Goal: Task Accomplishment & Management: Complete application form

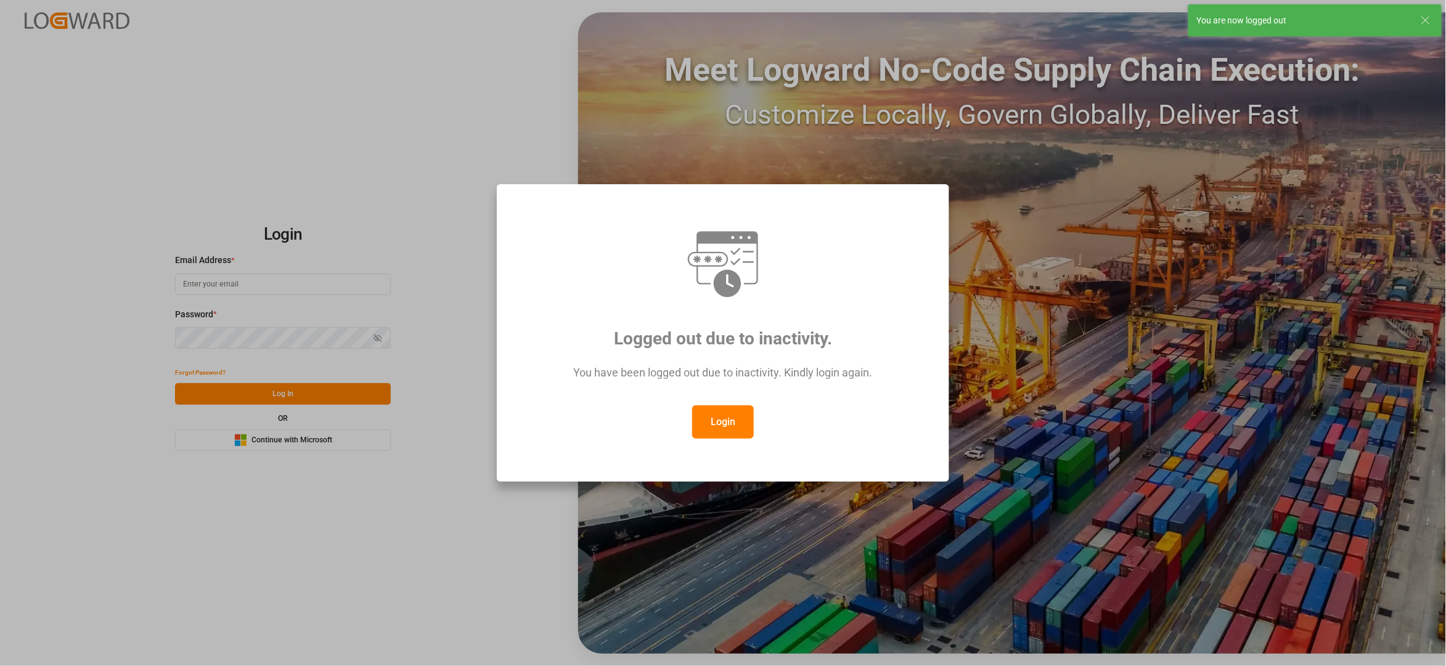
type input "[EMAIL_ADDRESS][DOMAIN_NAME]"
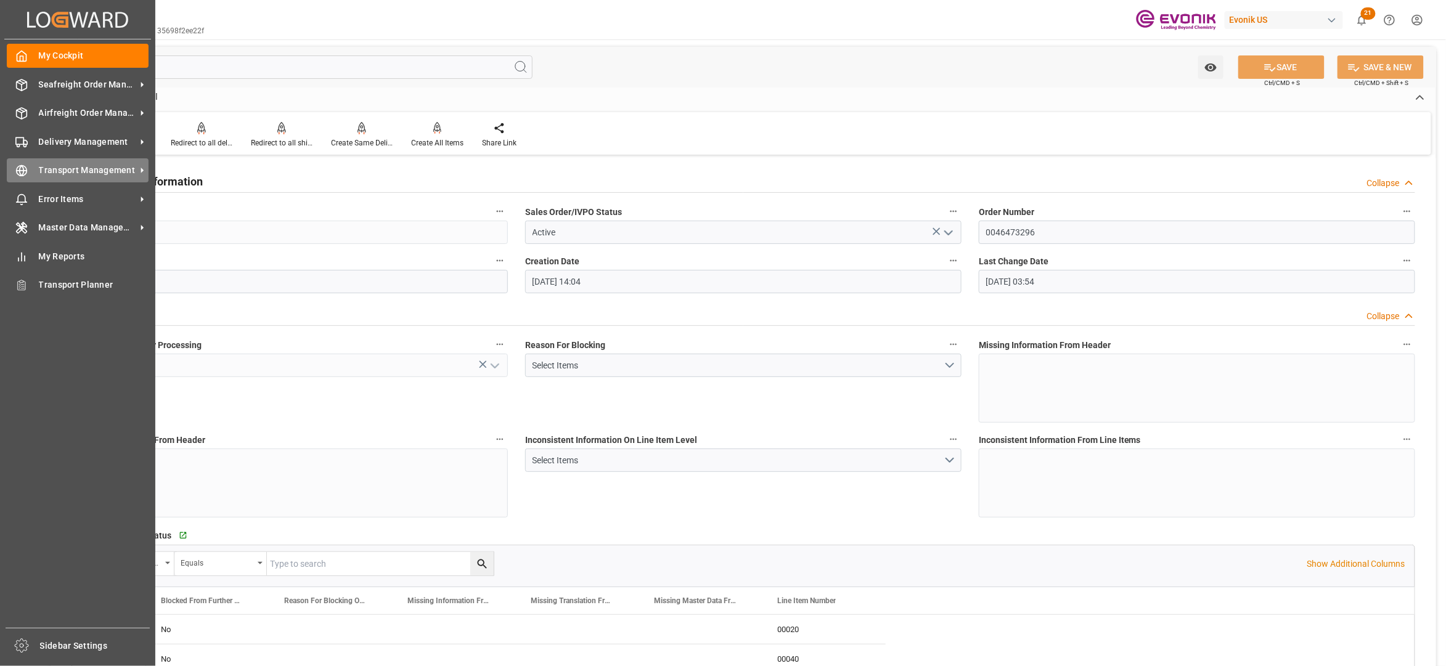
scroll to position [2528, 0]
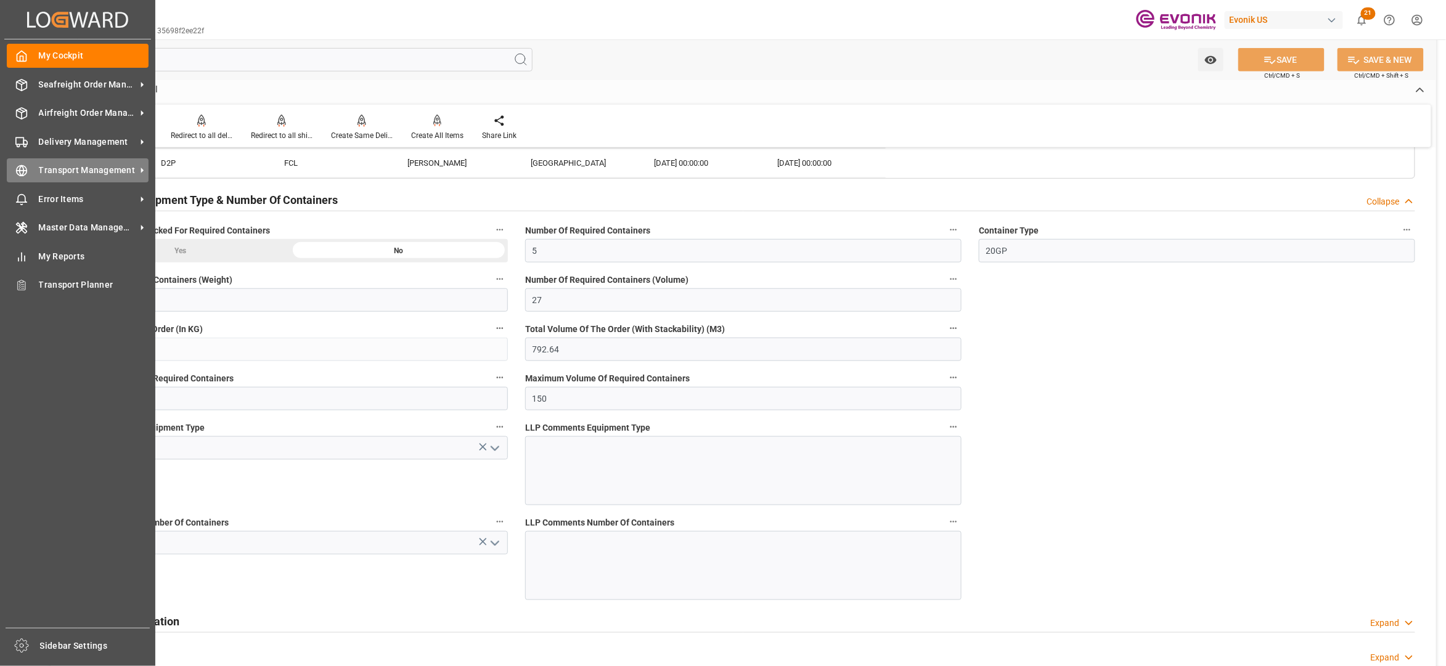
click at [45, 166] on span "Transport Management" at bounding box center [87, 170] width 97 height 13
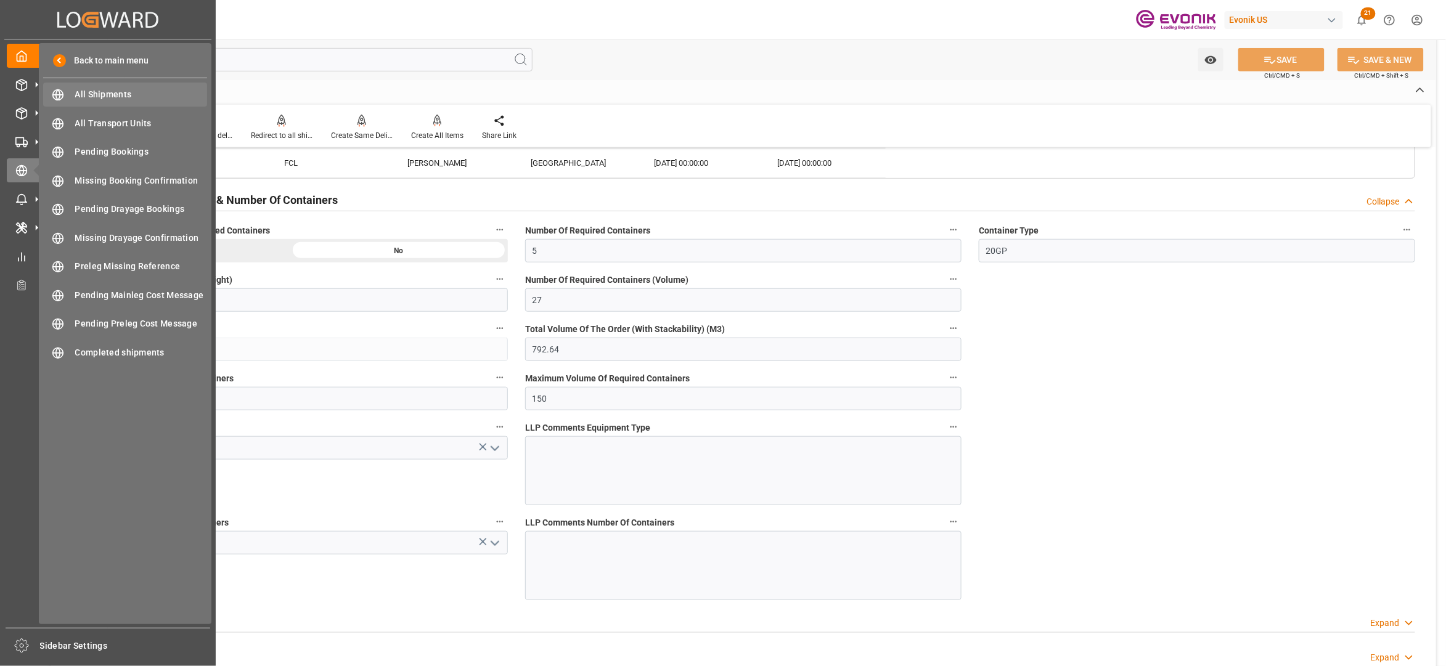
click at [107, 99] on span "All Shipments" at bounding box center [141, 94] width 133 height 13
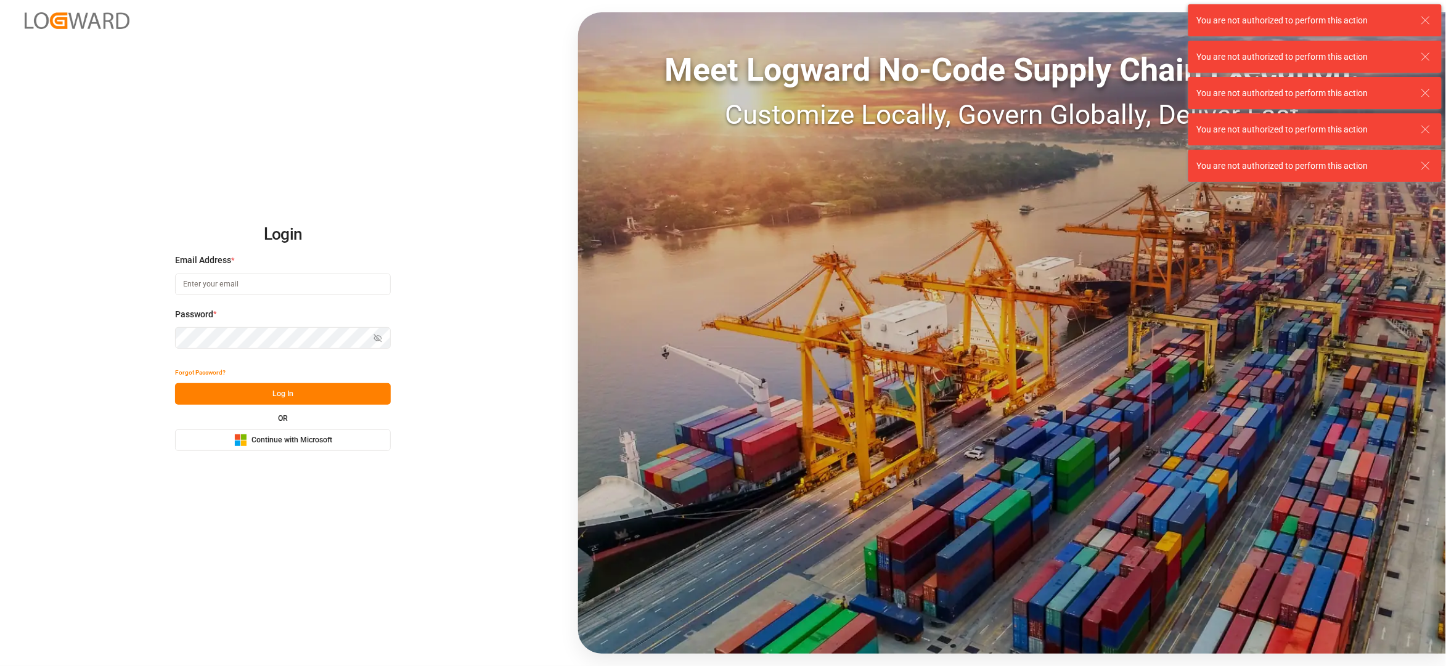
type input "[EMAIL_ADDRESS][DOMAIN_NAME]"
click at [284, 402] on button "Log In" at bounding box center [283, 394] width 216 height 22
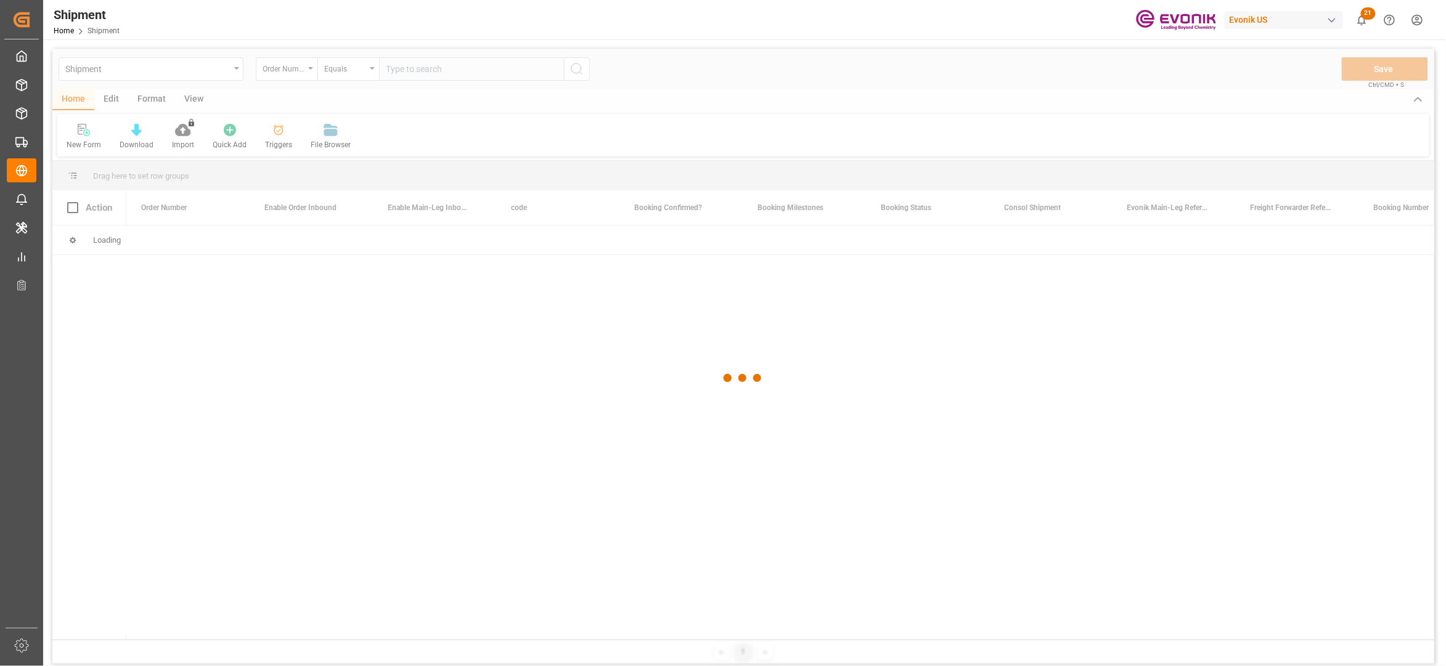
click at [415, 70] on div at bounding box center [743, 378] width 1382 height 659
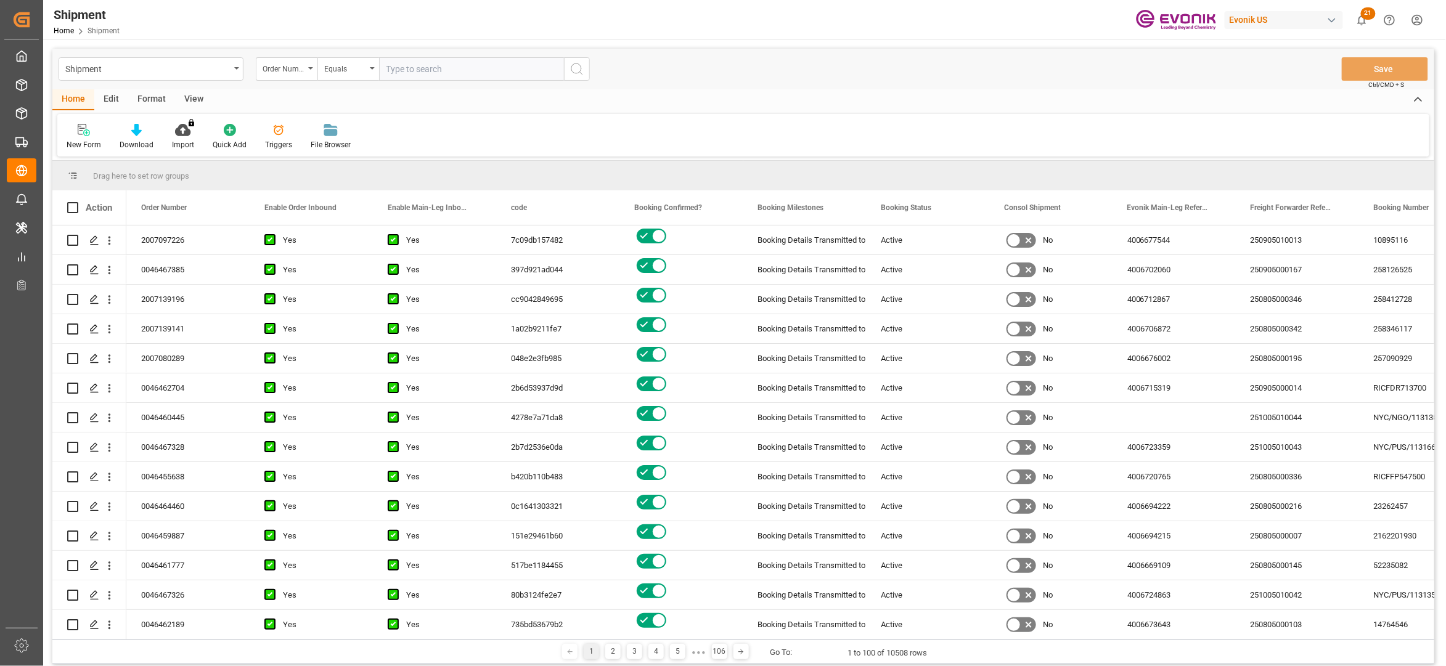
click at [420, 68] on input "text" at bounding box center [471, 68] width 185 height 23
paste input "2007139118"
type input "2007139118"
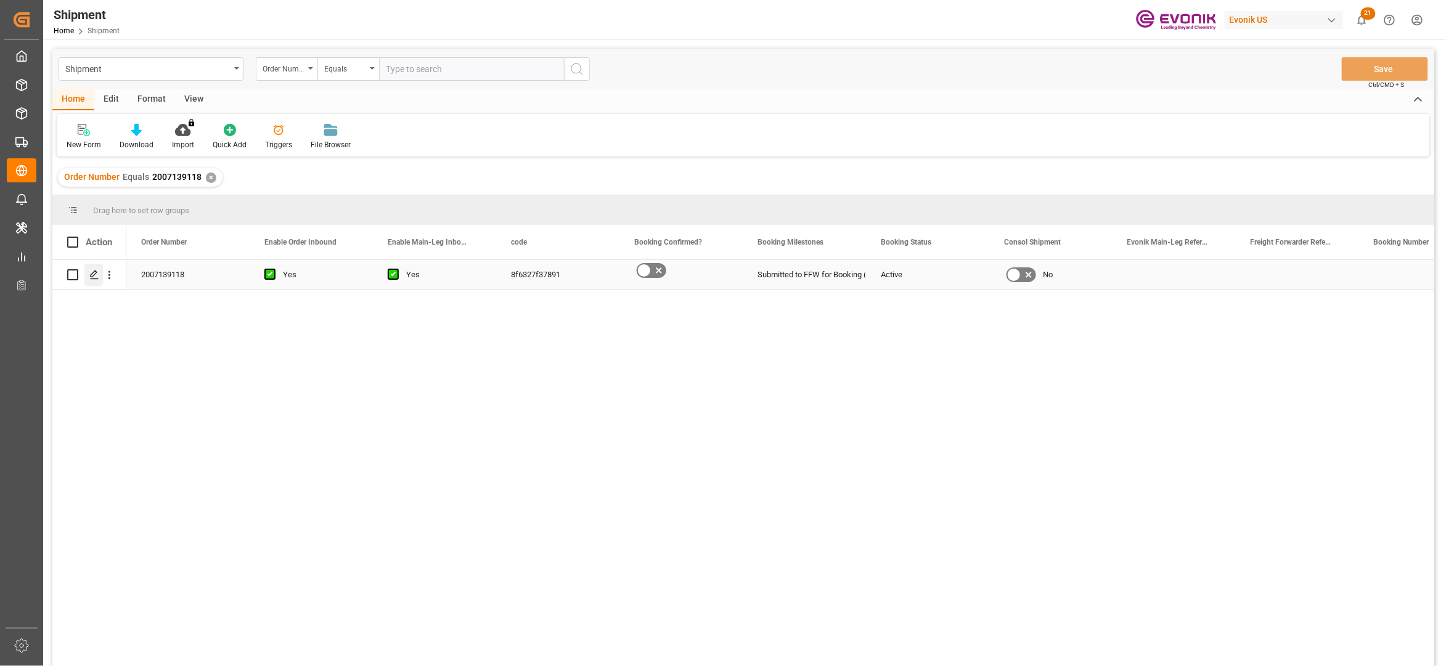
click at [89, 277] on div "Press SPACE to select this row." at bounding box center [93, 275] width 18 height 23
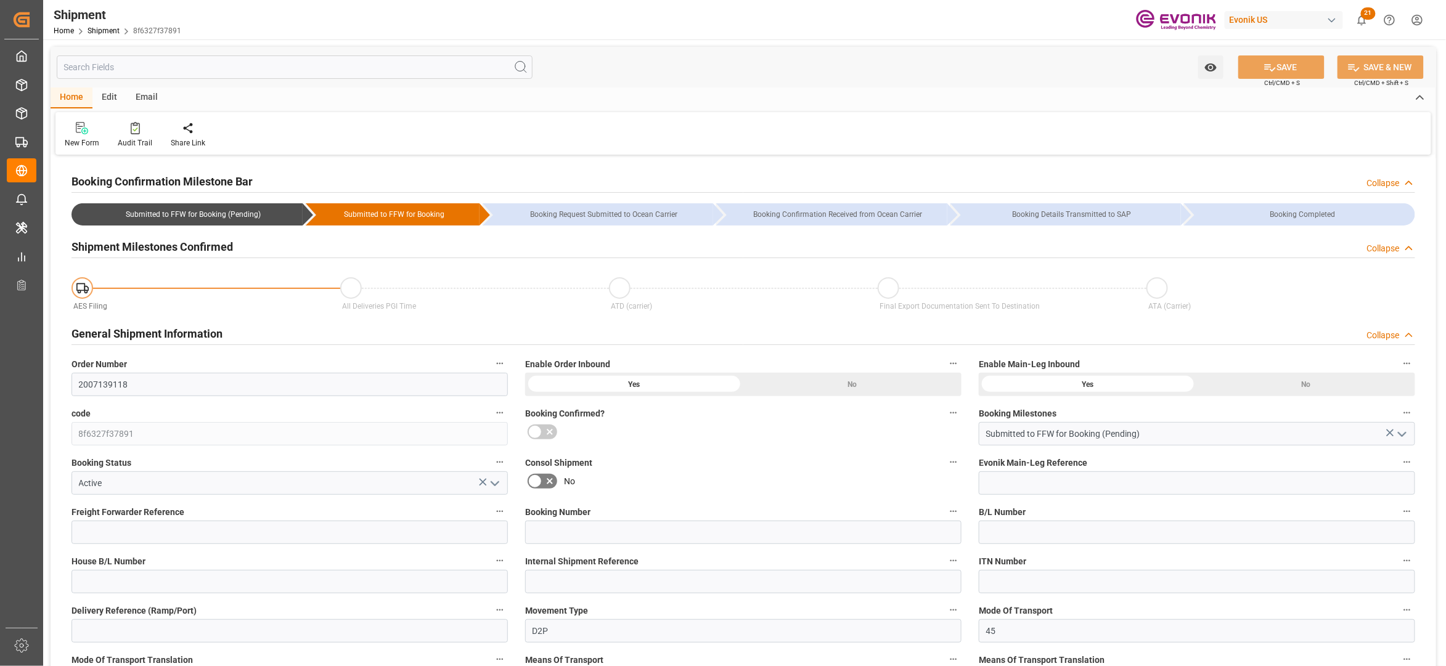
type input "Hapag Lloyd"
type input "Hapag Lloyd Aktiengesellschaft"
type input "USMOB"
type input "COPUL"
type input "9299927"
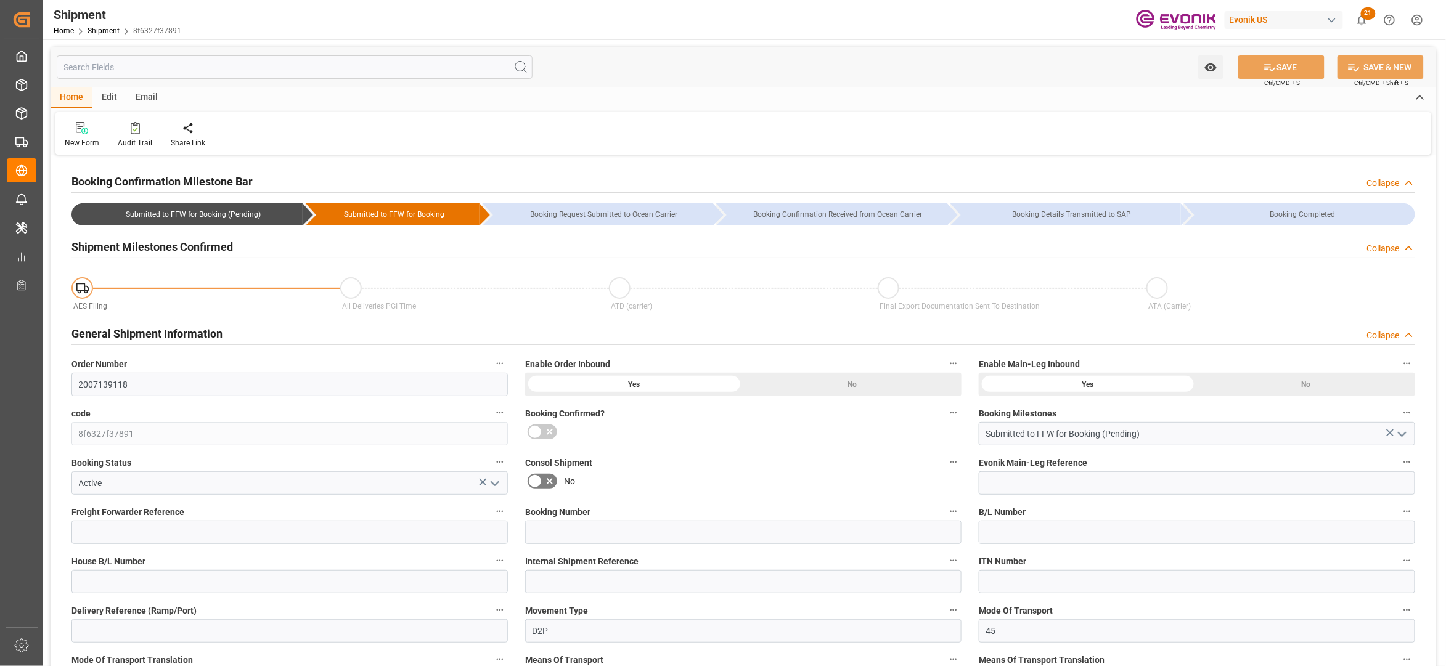
type input "9299927"
type input "16.10.2025 00:00"
type input "24.10.2025 00:00"
type input "03.10.2025 00:00"
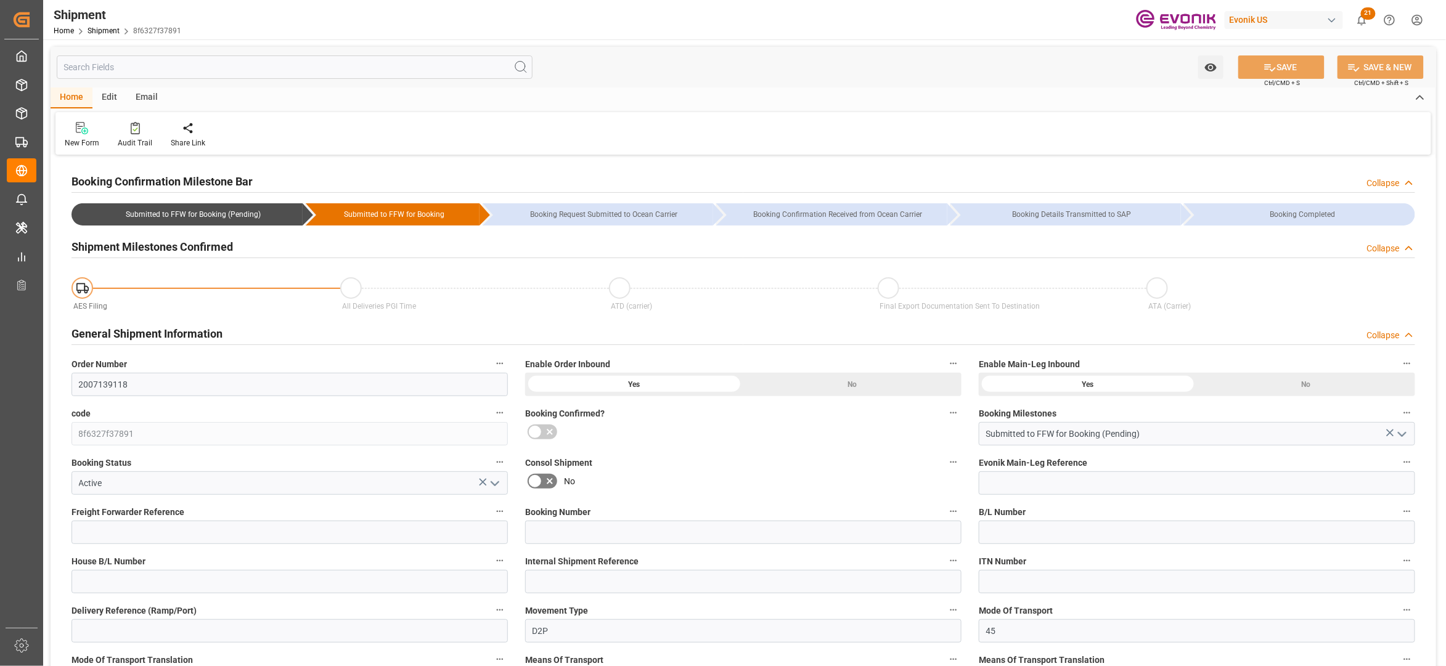
type input "03.10.2025 00:00"
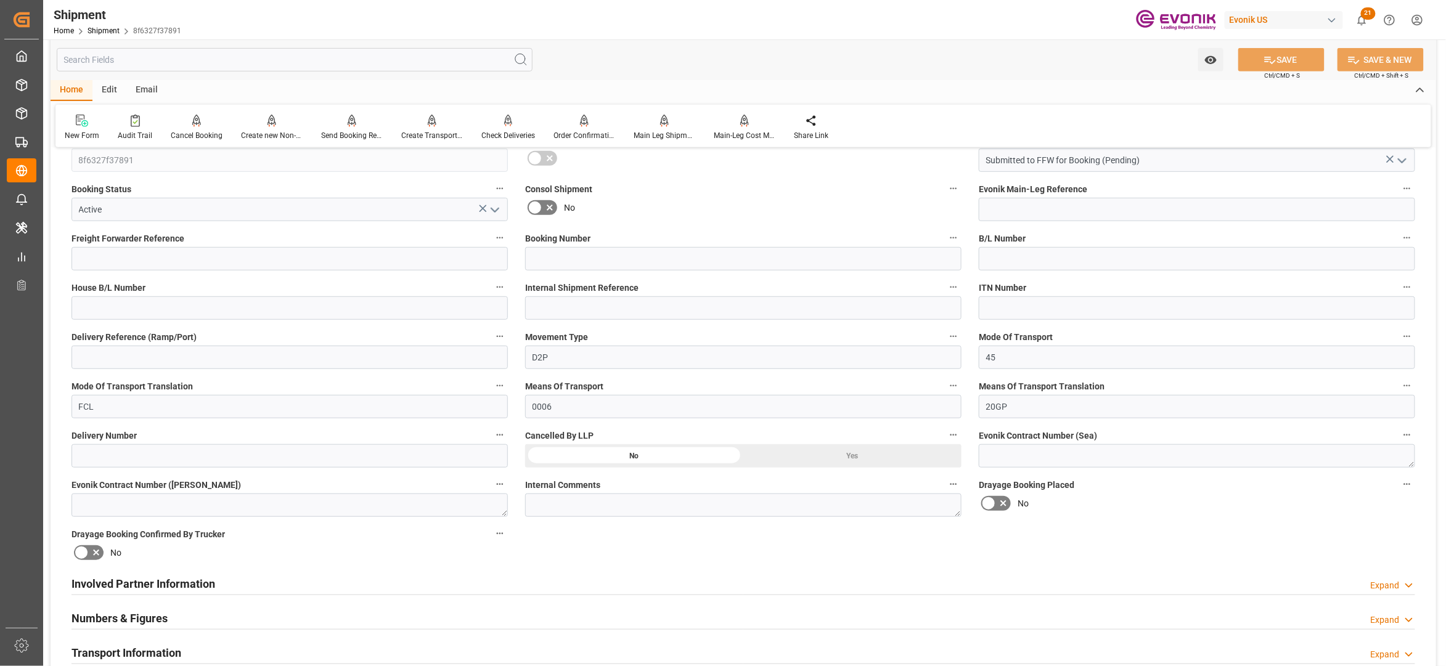
scroll to position [548, 0]
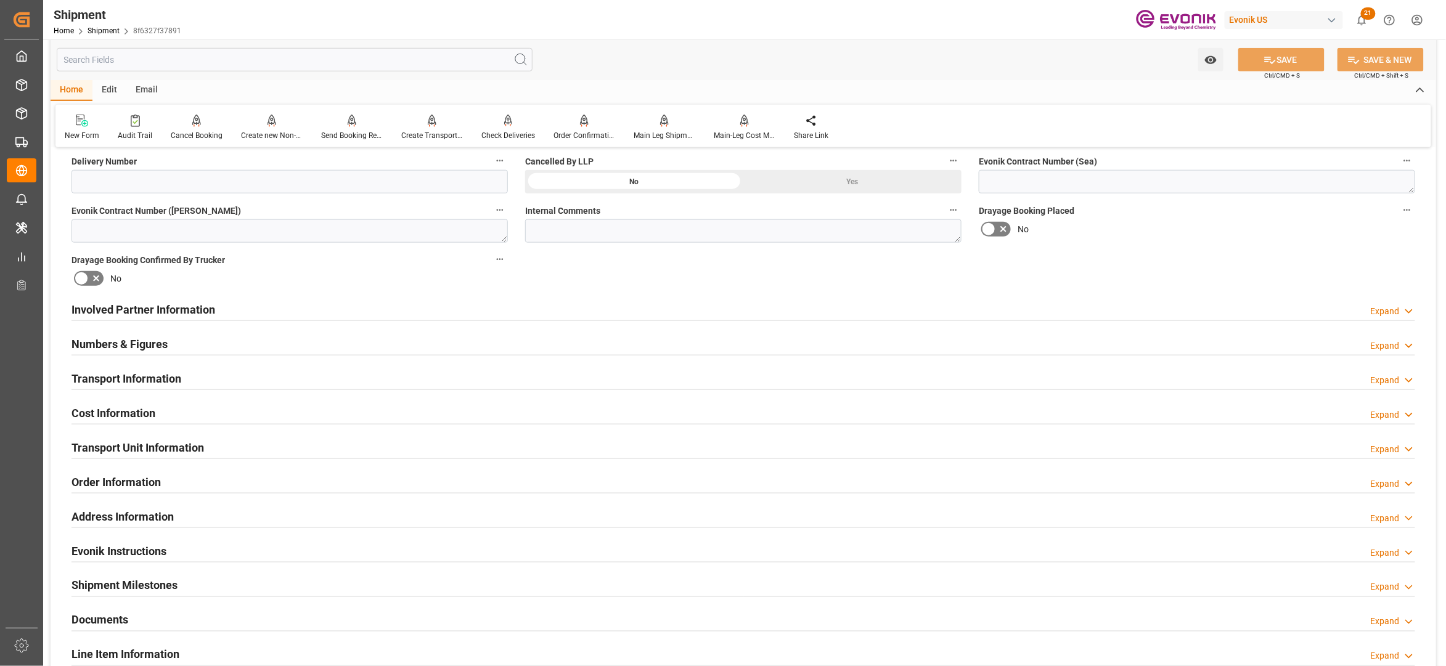
click at [650, 313] on div "Involved Partner Information Expand" at bounding box center [744, 308] width 1344 height 23
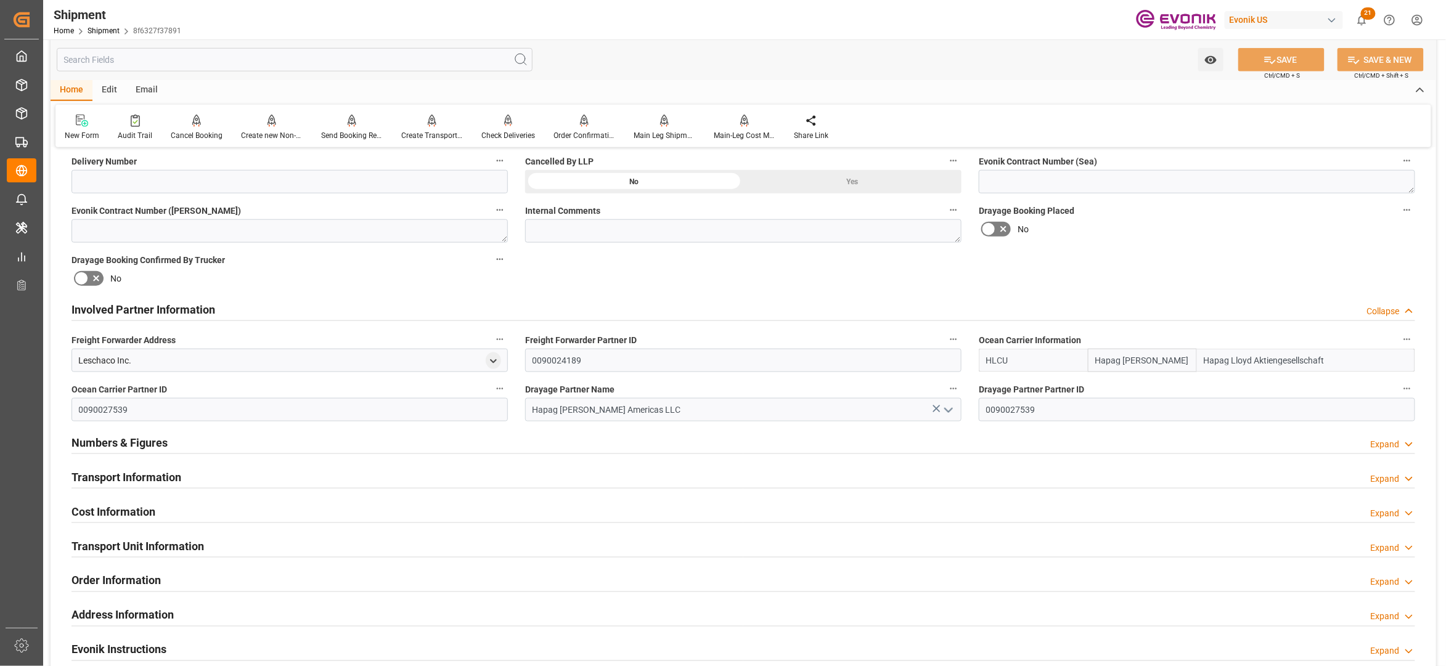
click at [602, 477] on div "Transport Information Expand" at bounding box center [744, 476] width 1344 height 23
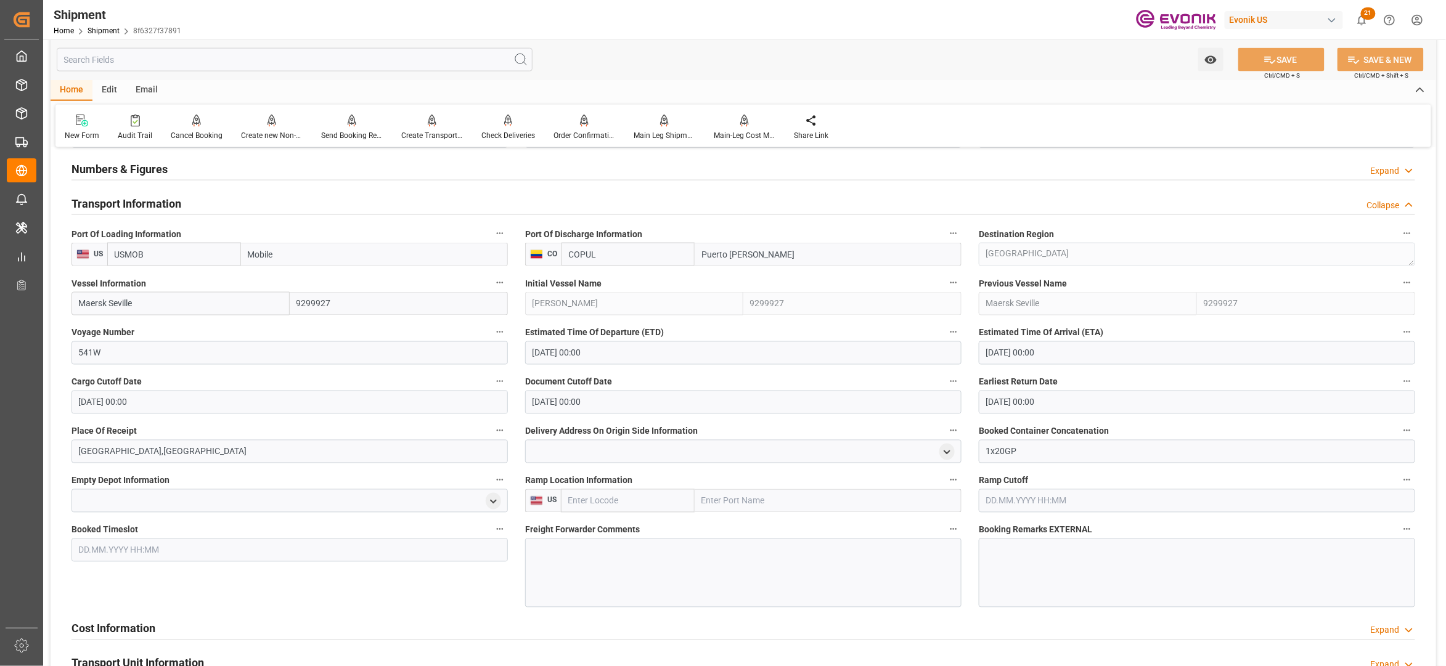
scroll to position [1095, 0]
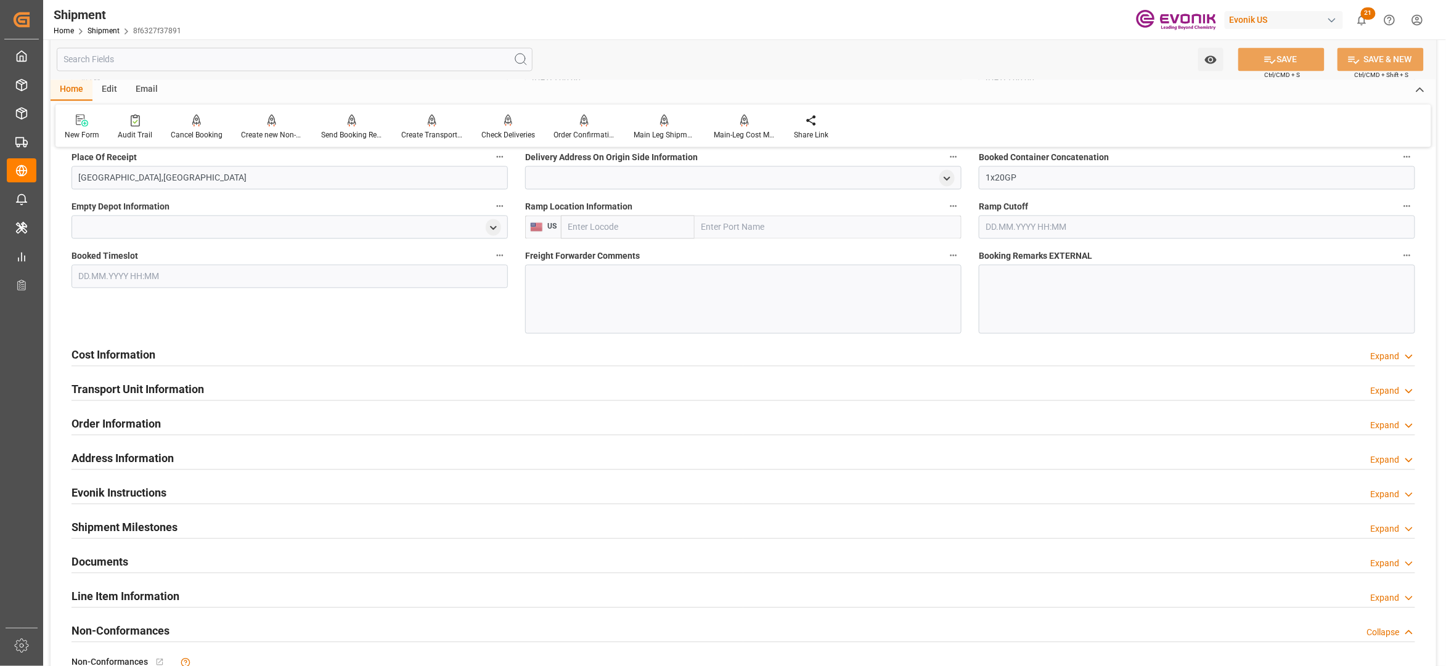
click at [556, 287] on div at bounding box center [743, 299] width 436 height 69
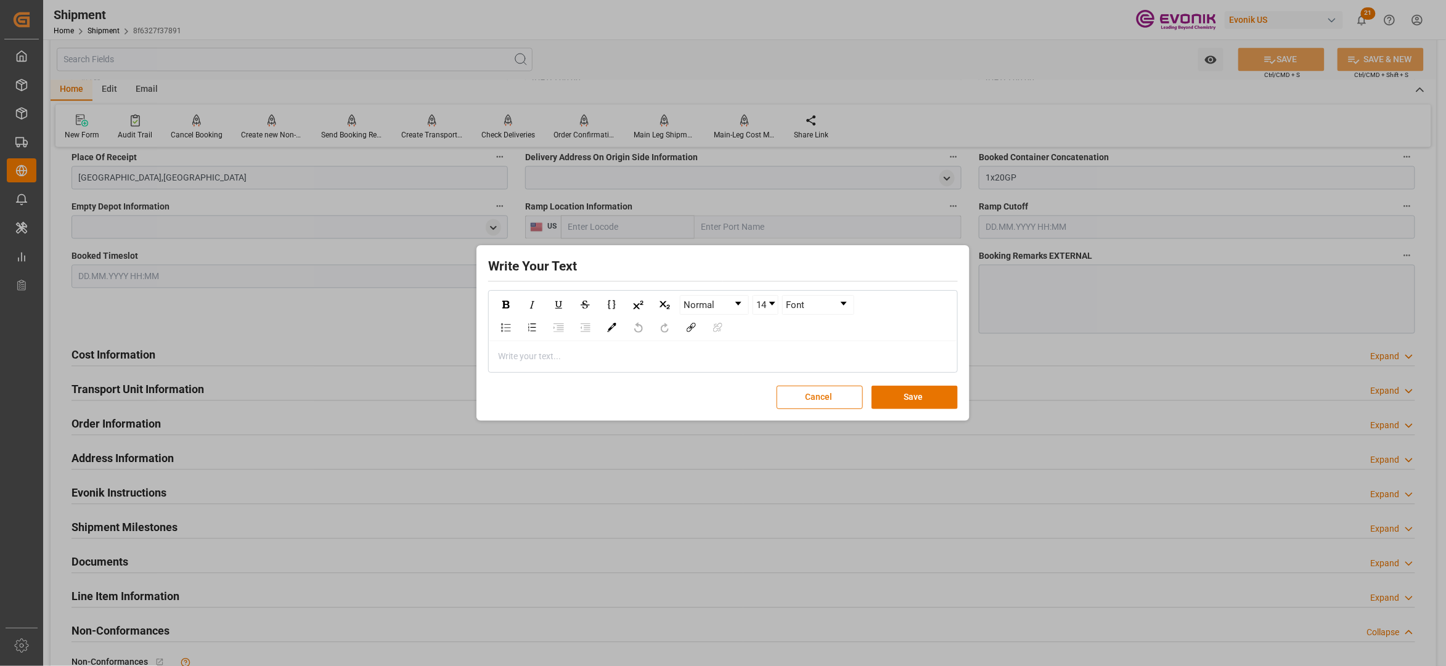
click at [540, 359] on div "rdw-editor" at bounding box center [723, 356] width 449 height 13
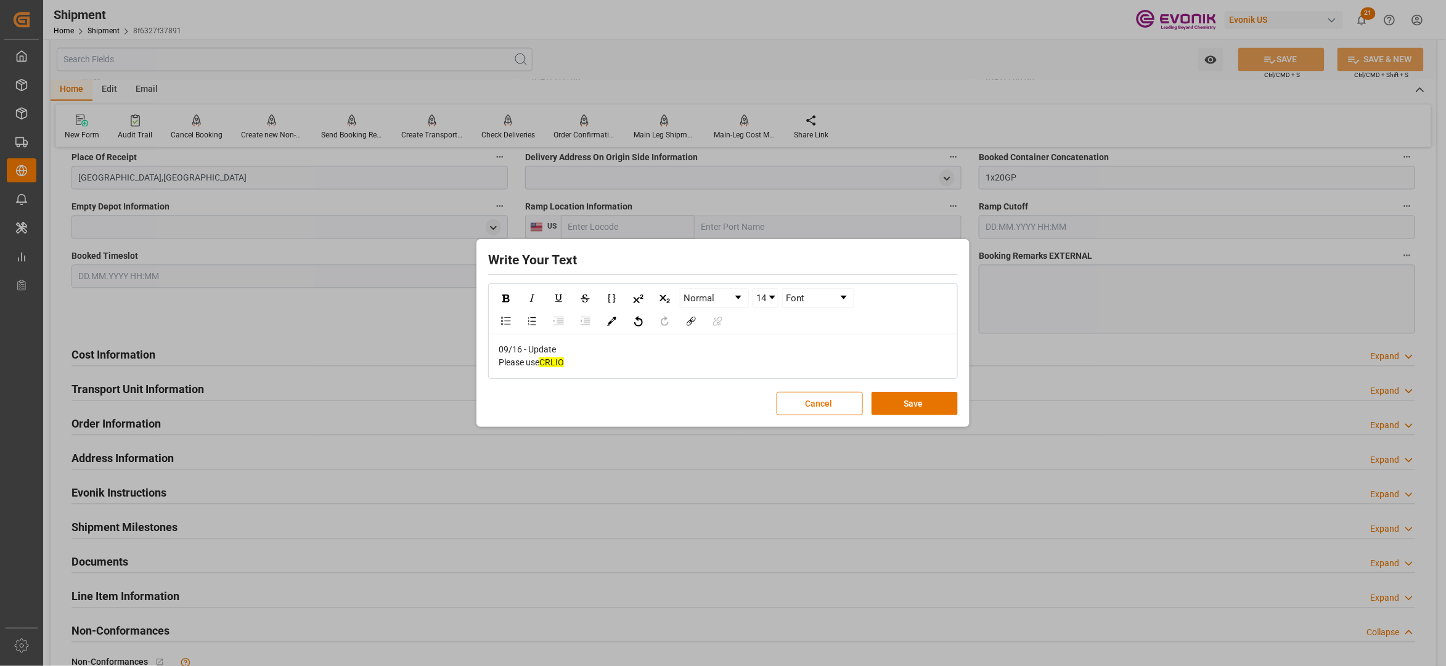
click at [563, 360] on span "CRLIO" at bounding box center [551, 363] width 25 height 10
click at [575, 356] on div "09/16 - Update Please use CRLO" at bounding box center [723, 356] width 449 height 26
drag, startPoint x: 570, startPoint y: 364, endPoint x: 589, endPoint y: 362, distance: 19.8
click at [570, 363] on div "09/16 - Update Please use CRLO" at bounding box center [723, 356] width 449 height 26
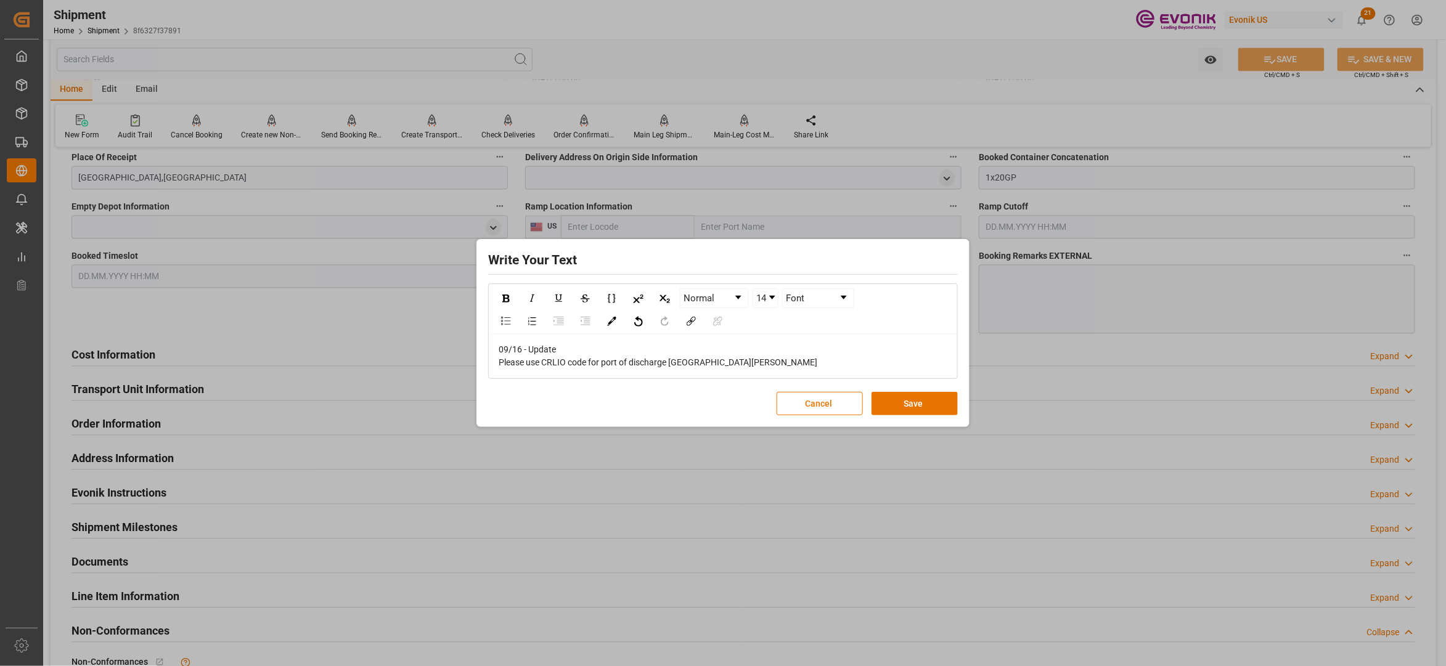
click at [738, 364] on div "09/16 - Update Please use CRLIO code for port of discharge Puerto Limón" at bounding box center [723, 356] width 449 height 26
click at [923, 400] on button "Save" at bounding box center [915, 403] width 86 height 23
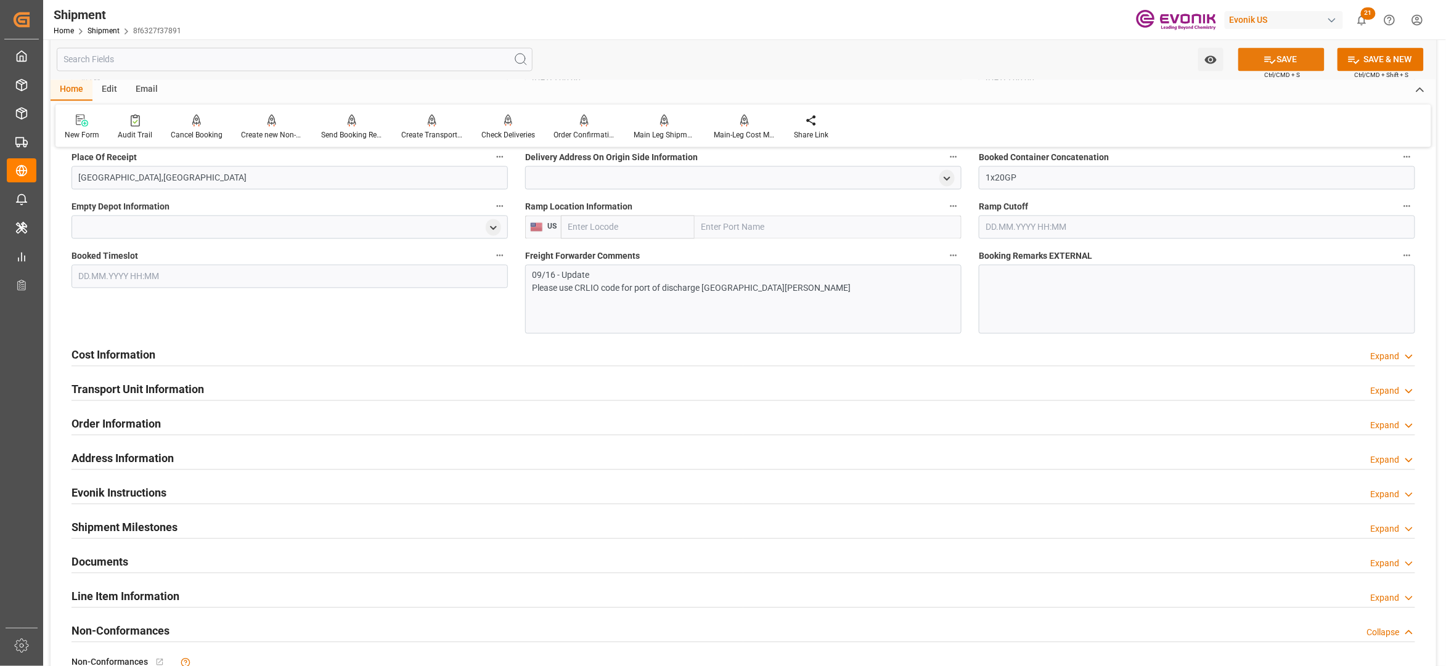
click at [1275, 65] on button "SAVE" at bounding box center [1281, 59] width 86 height 23
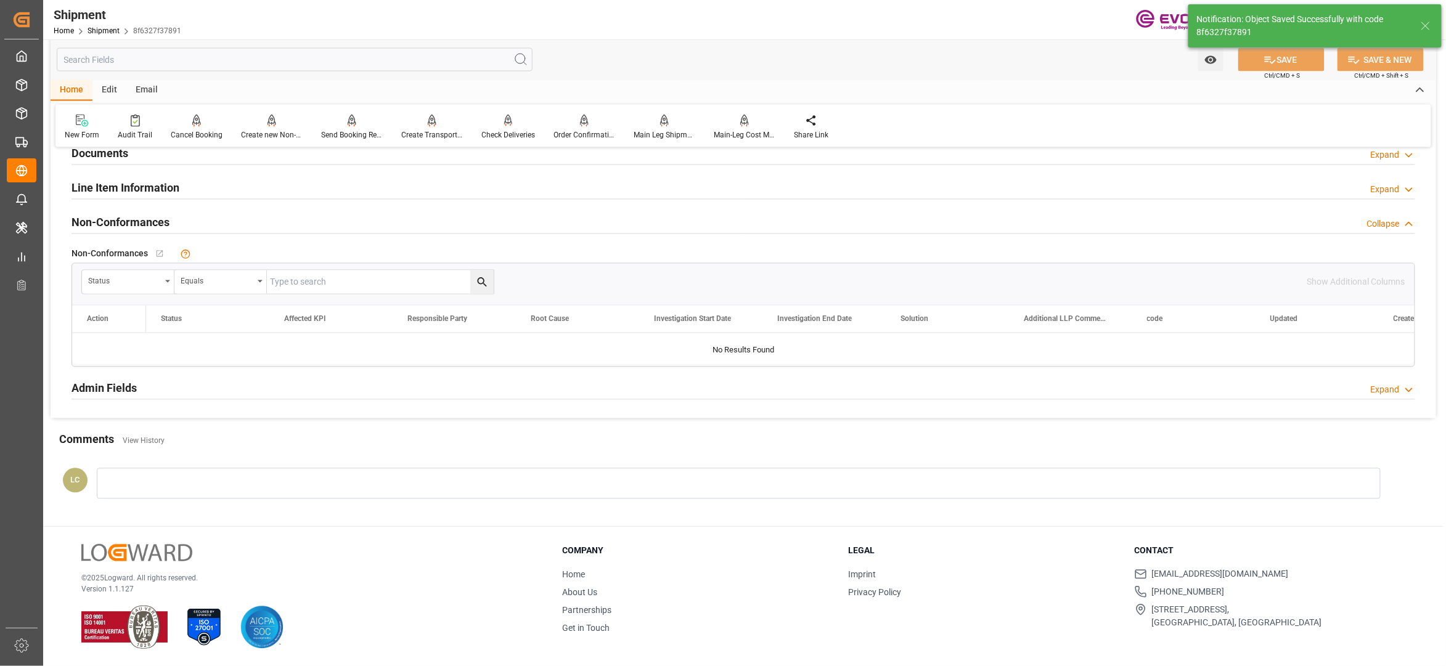
type input "Submitted to FFW for Booking"
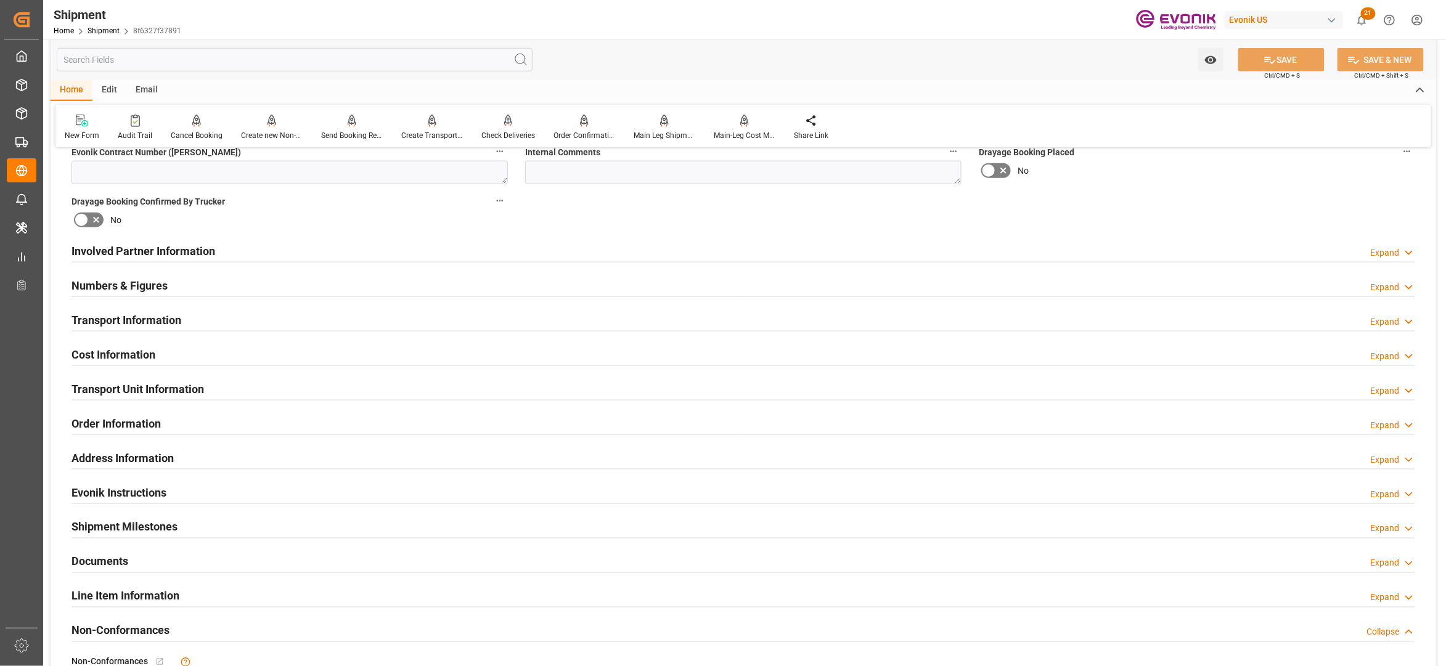
click at [526, 353] on div "Cost Information Expand" at bounding box center [744, 353] width 1344 height 23
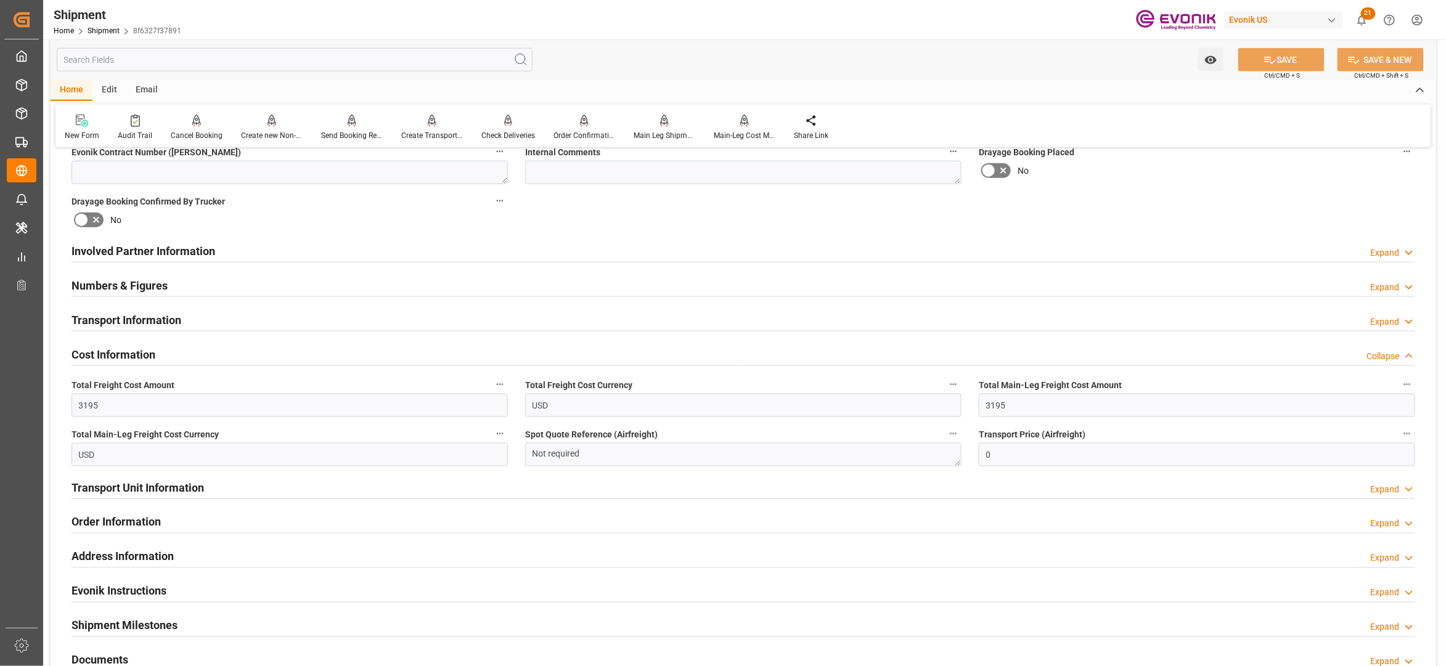
click at [575, 252] on div "Involved Partner Information Expand" at bounding box center [744, 250] width 1344 height 23
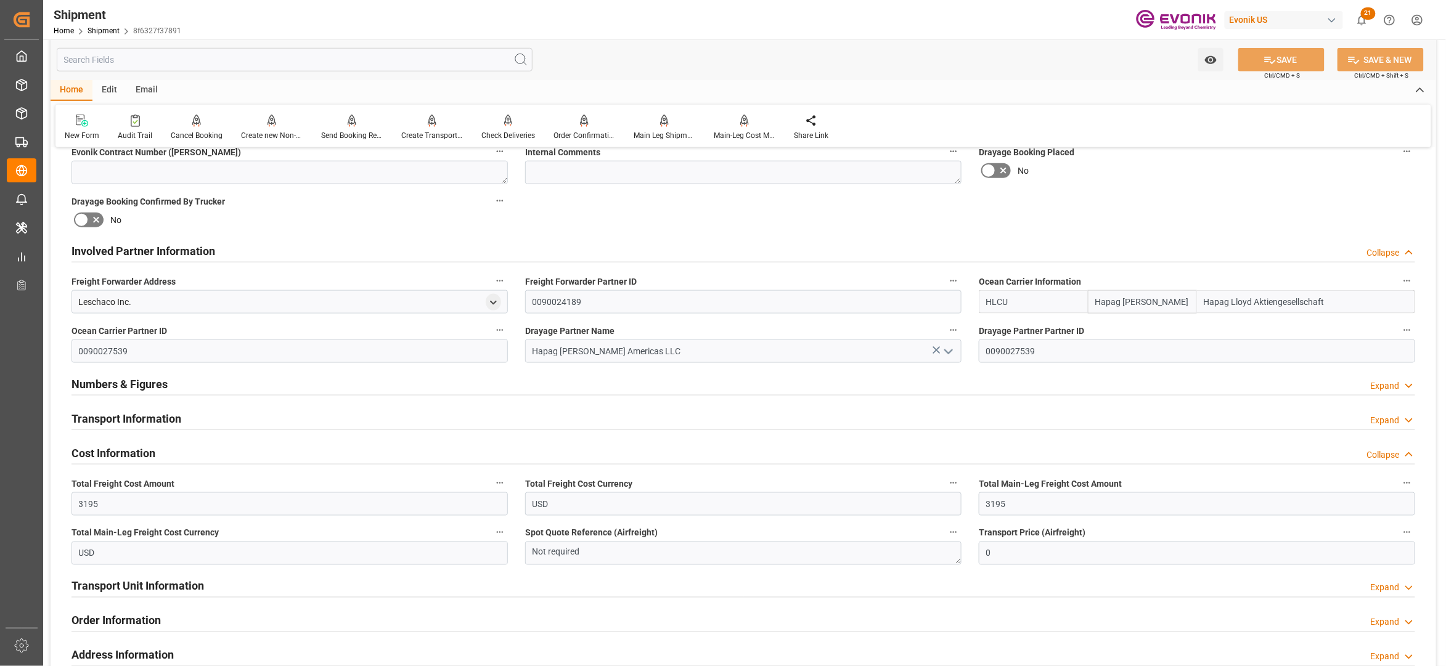
scroll to position [705, 0]
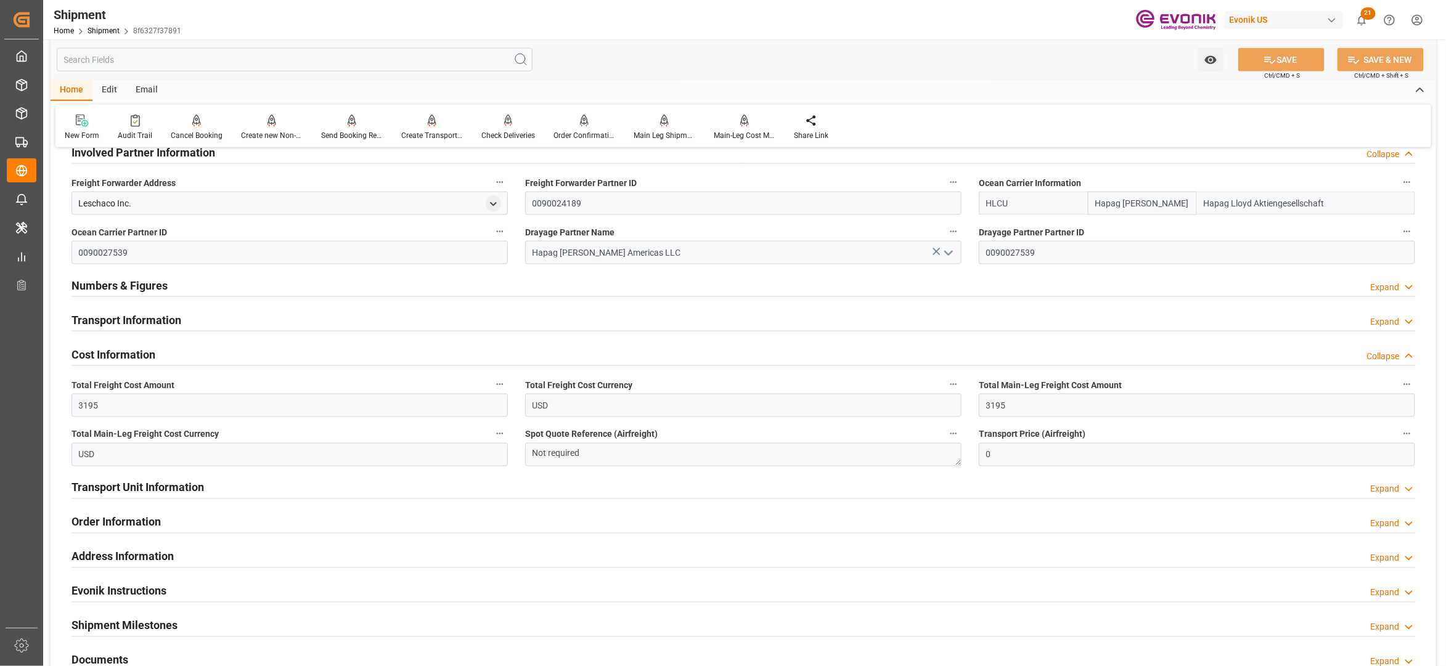
drag, startPoint x: 470, startPoint y: 324, endPoint x: 480, endPoint y: 322, distance: 10.0
click at [472, 324] on div "Transport Information Expand" at bounding box center [744, 319] width 1344 height 23
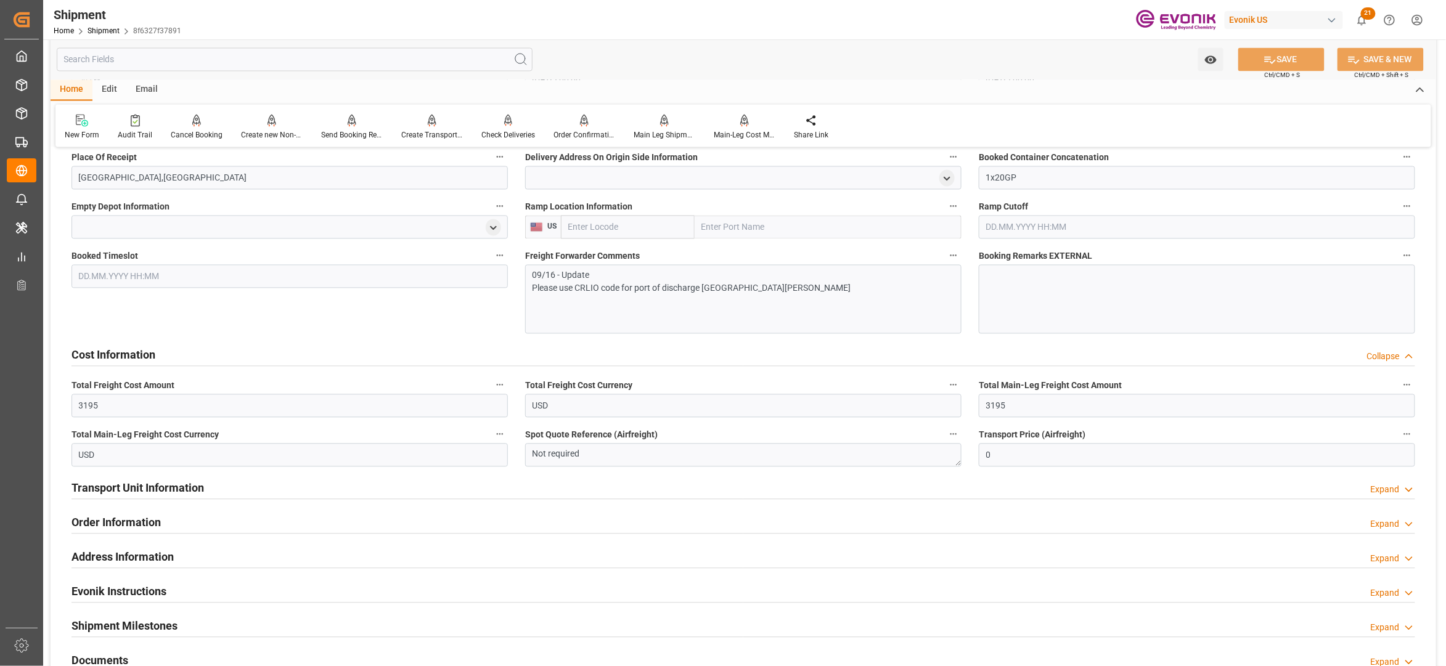
scroll to position [822, 0]
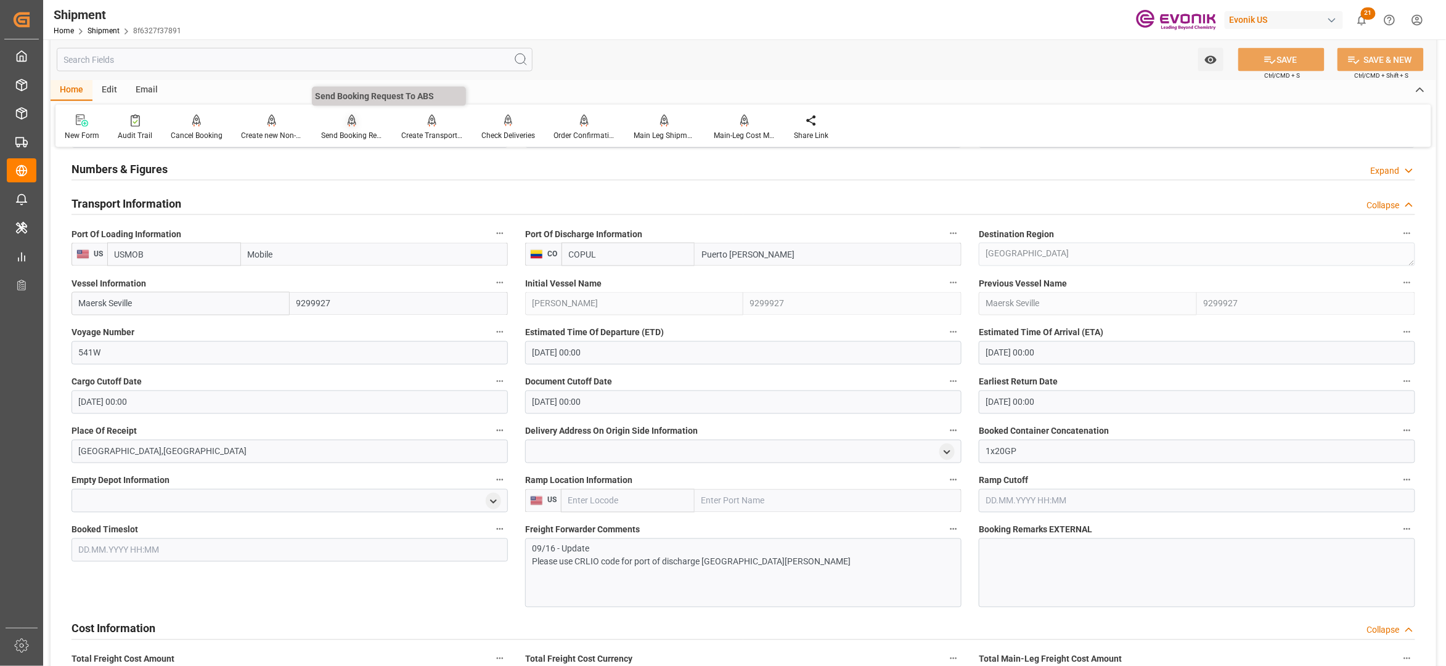
click at [342, 134] on div "Send Booking Request To ABS" at bounding box center [352, 135] width 62 height 11
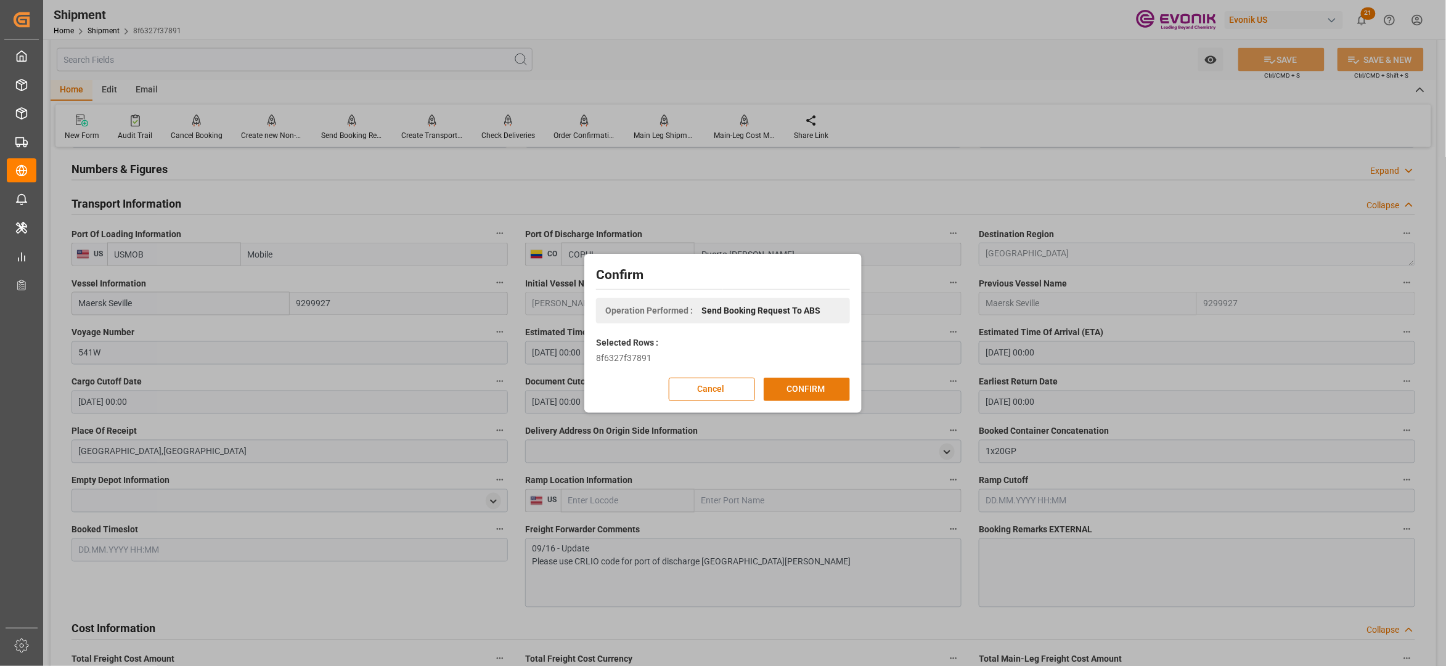
click at [809, 390] on button "CONFIRM" at bounding box center [807, 389] width 86 height 23
